Goal: Information Seeking & Learning: Check status

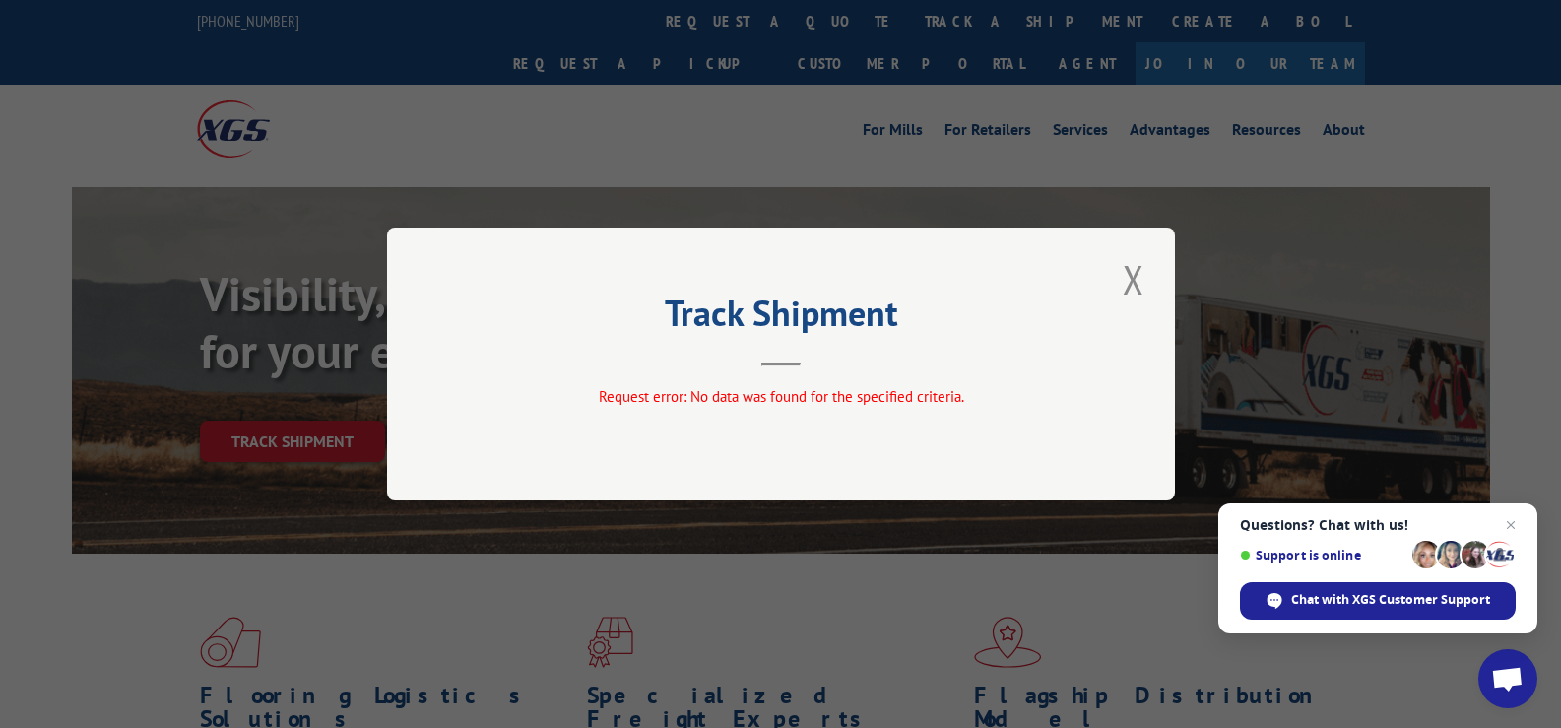
click at [709, 27] on div "Track Shipment Request error: No data was found for the specified criteria." at bounding box center [780, 364] width 1561 height 728
drag, startPoint x: 1139, startPoint y: 285, endPoint x: 1048, endPoint y: 222, distance: 110.4
click at [1133, 282] on button "Close modal" at bounding box center [1133, 279] width 33 height 54
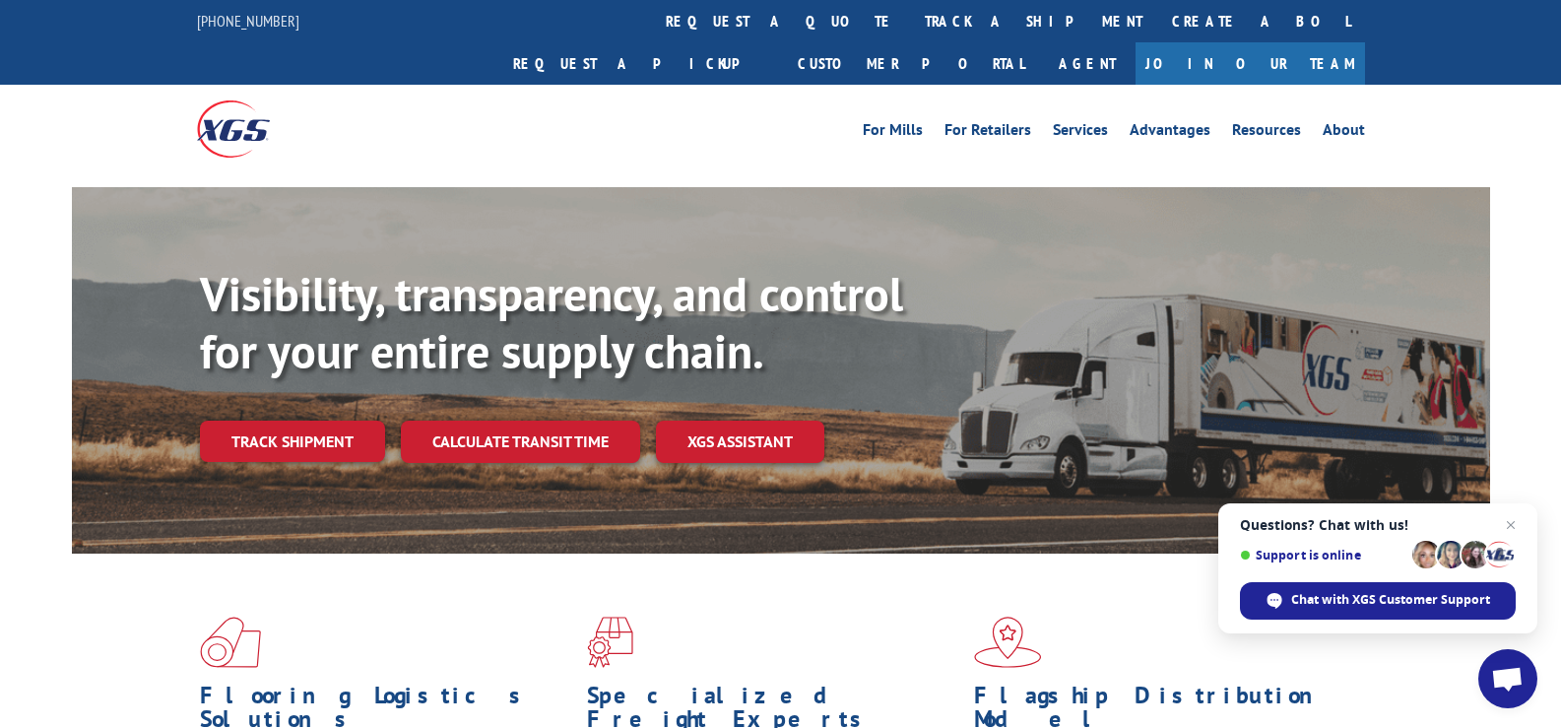
click at [910, 25] on link "track a shipment" at bounding box center [1033, 21] width 247 height 42
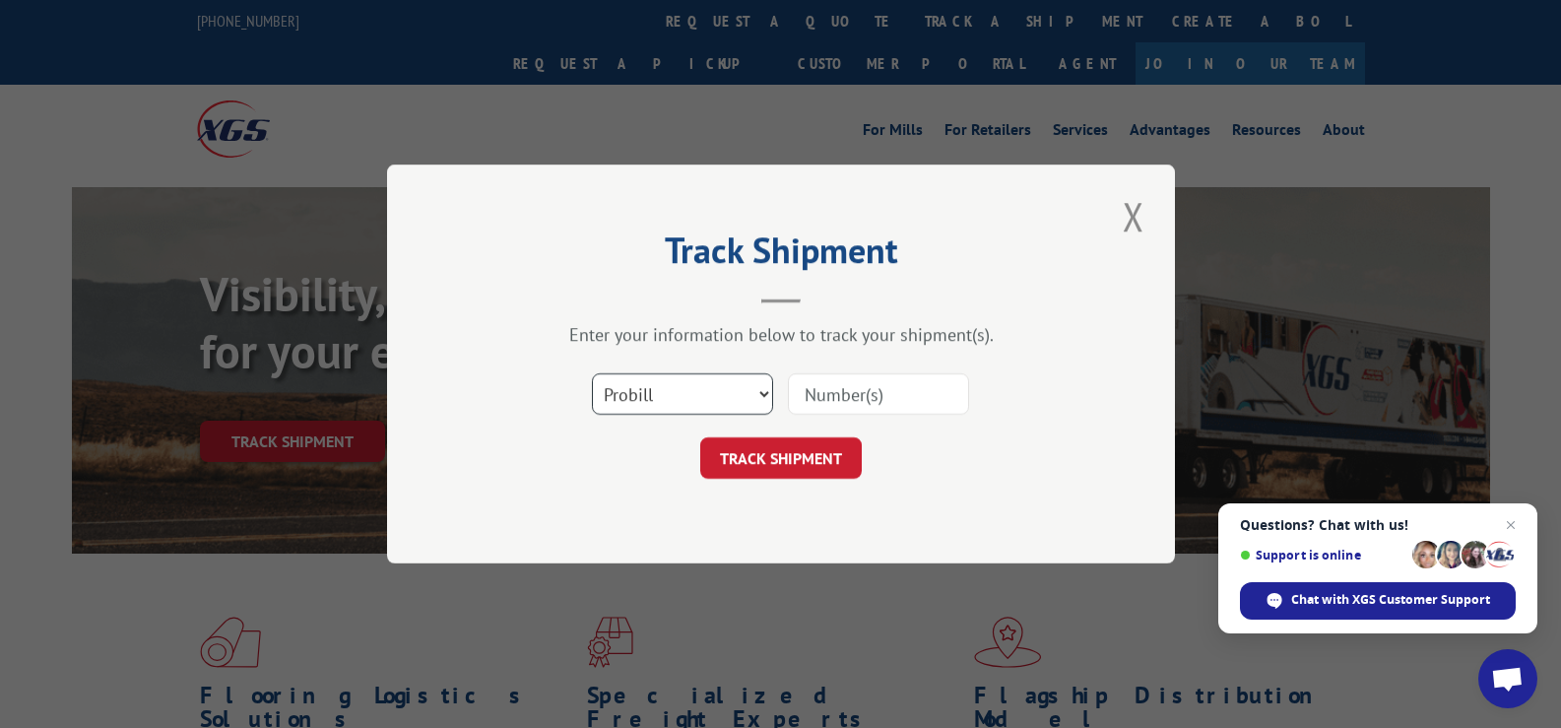
click at [650, 402] on select "Select category... Probill BOL PO" at bounding box center [682, 393] width 181 height 41
select select "bol"
click at [592, 373] on select "Select category... Probill BOL PO" at bounding box center [682, 393] width 181 height 41
click at [872, 394] on input at bounding box center [878, 393] width 181 height 41
paste input "0908511"
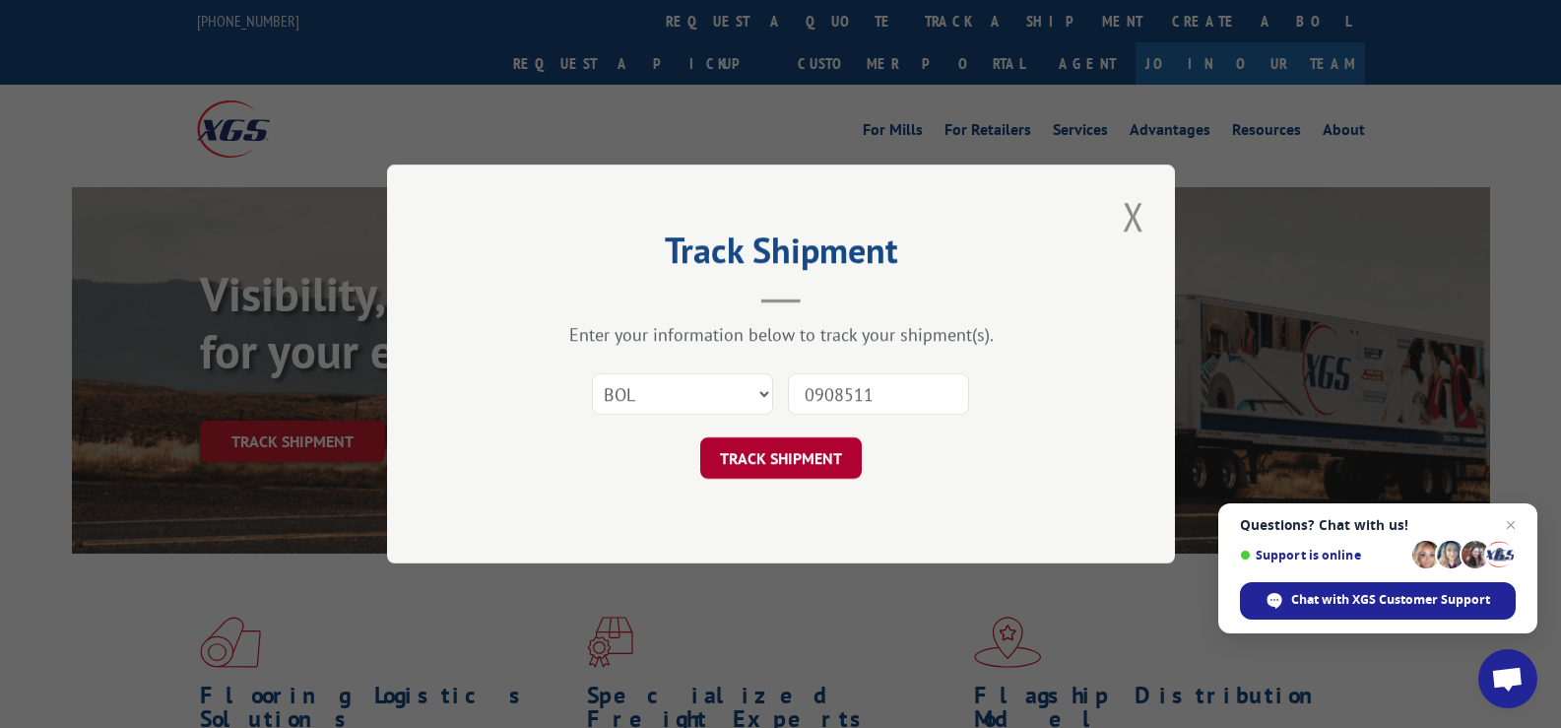
type input "0908511"
click at [812, 458] on button "TRACK SHIPMENT" at bounding box center [781, 457] width 162 height 41
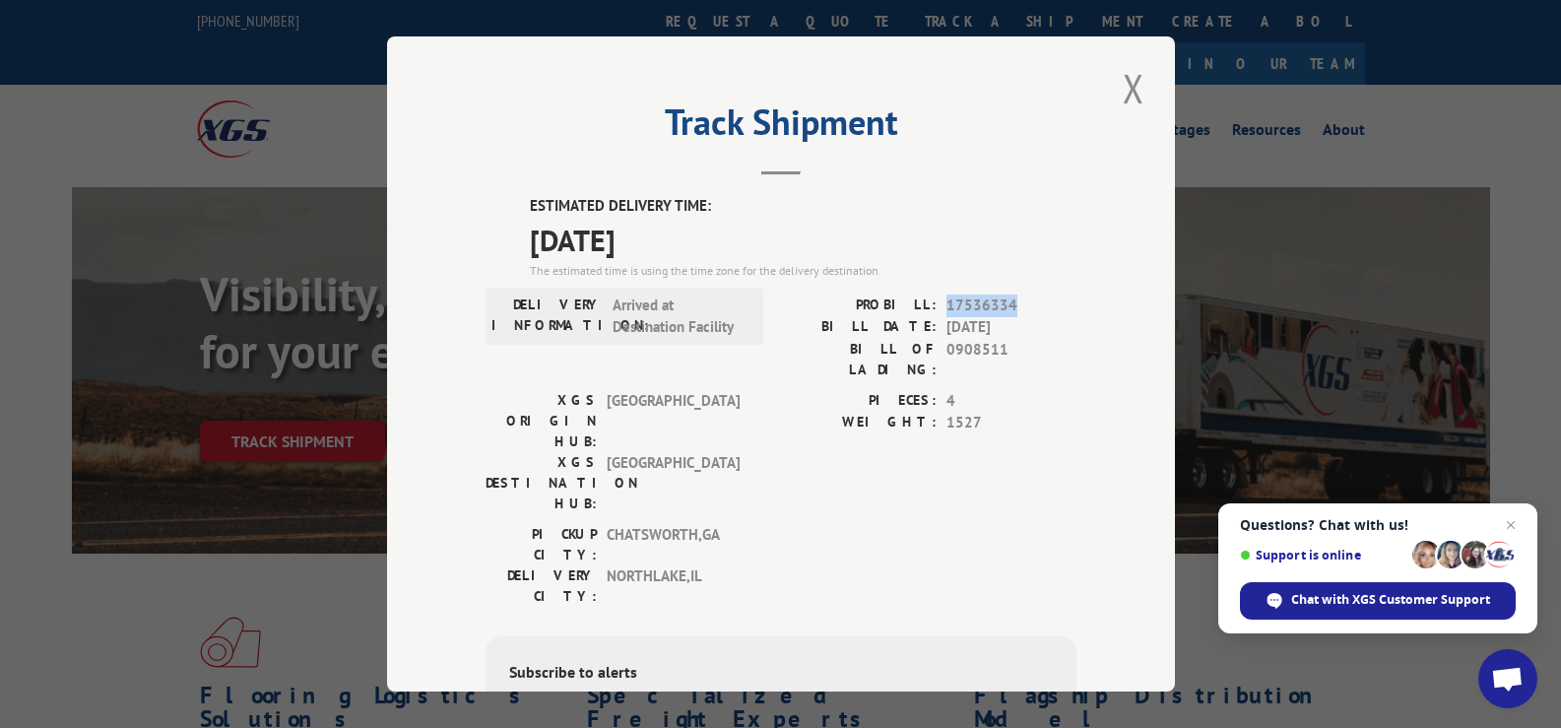
drag, startPoint x: 939, startPoint y: 304, endPoint x: 1031, endPoint y: 305, distance: 92.6
click at [1028, 306] on span "17536334" at bounding box center [1012, 305] width 130 height 23
copy span "17536334"
